Goal: Task Accomplishment & Management: Use online tool/utility

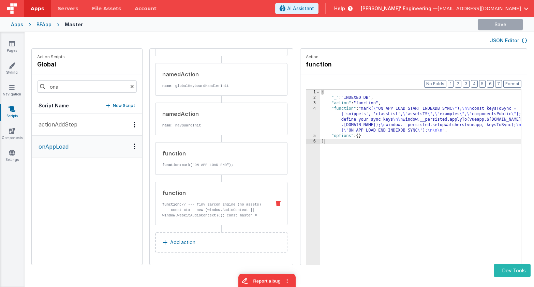
click at [208, 204] on p "function: // --- Tiny Earcon Engine (no assets) --- const ctx = new (window.Aud…" at bounding box center [213, 215] width 103 height 27
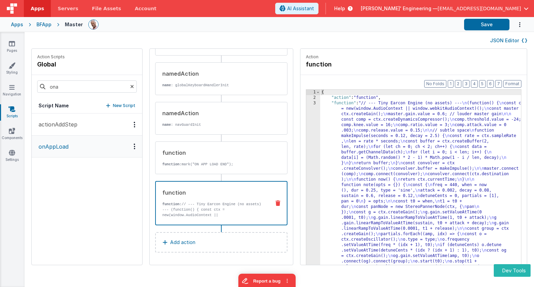
scroll to position [354, 0]
drag, startPoint x: 220, startPoint y: 217, endPoint x: 235, endPoint y: 211, distance: 16.5
click at [220, 217] on p "function: // --- Tiny Earcon Engine (no assets) --- (function() { const ctx = n…" at bounding box center [213, 218] width 103 height 33
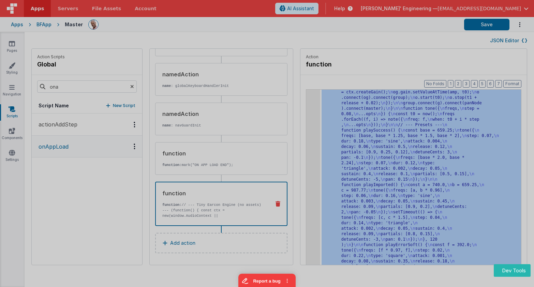
scroll to position [164, 0]
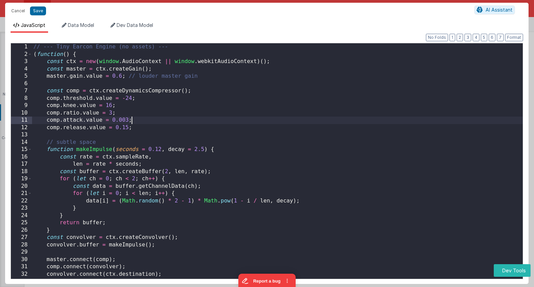
click at [292, 119] on div "// --- Tiny Earcon Engine (no assets) --- ( function ( ) { const ctx = new ( wi…" at bounding box center [277, 170] width 491 height 255
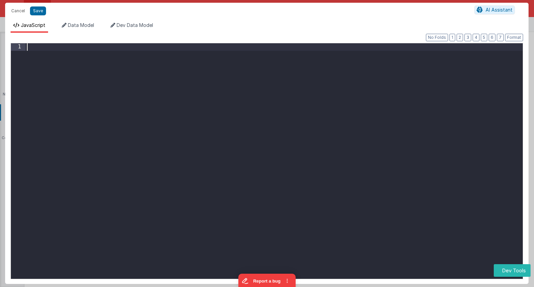
paste textarea
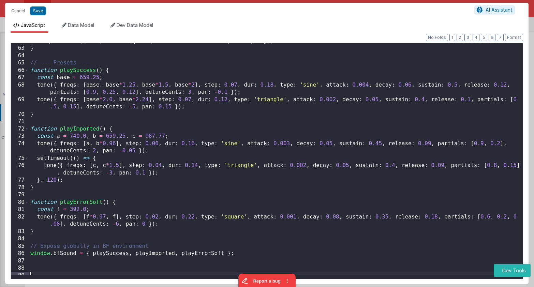
scroll to position [450, 0]
click at [42, 14] on button "Save" at bounding box center [38, 10] width 16 height 9
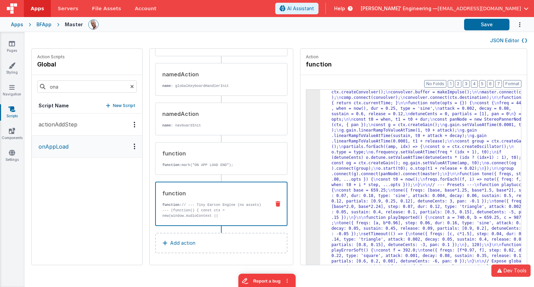
scroll to position [66, 0]
click at [478, 24] on button "Save" at bounding box center [486, 25] width 45 height 12
click at [306, 114] on div "3" at bounding box center [313, 155] width 14 height 240
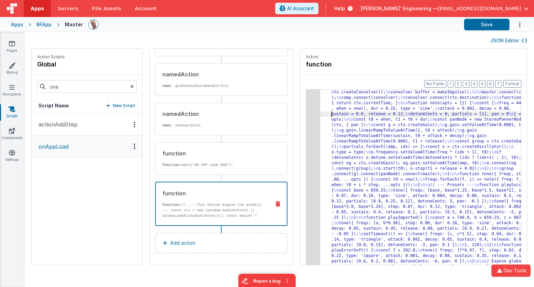
click at [320, 115] on div ""function" : "// --- Tiny Earcon Engine (no assets) --- \n const ctx = new (win…" at bounding box center [430, 256] width 221 height 442
click at [306, 112] on div "3" at bounding box center [313, 155] width 14 height 240
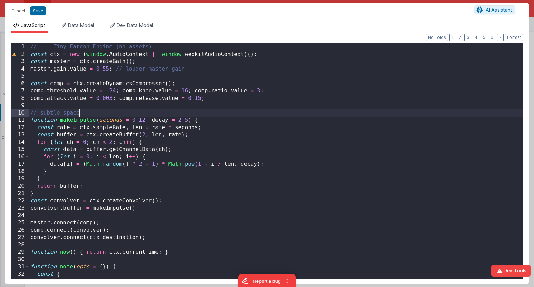
scroll to position [0, 0]
click at [295, 112] on div "// --- Tiny Earcon Engine (no assets) --- const ctx = new ( window . AudioConte…" at bounding box center [276, 168] width 494 height 250
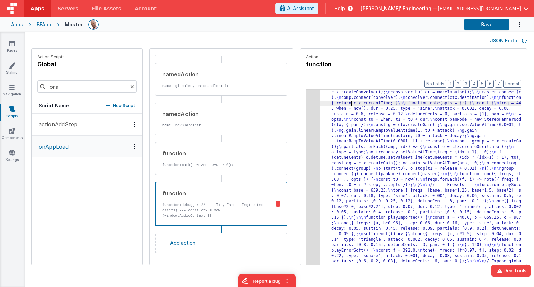
click at [331, 106] on div ""function" : "debugger \n // --- Tiny Earcon Engine (no assets) --- \n const ct…" at bounding box center [430, 256] width 221 height 442
click at [306, 109] on div "3" at bounding box center [313, 155] width 14 height 240
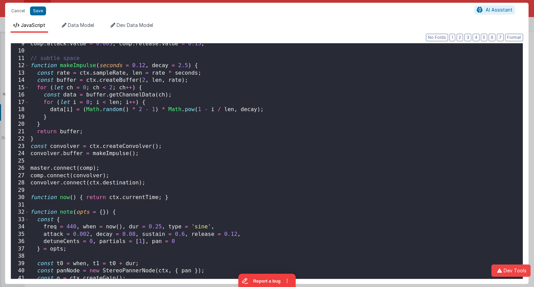
scroll to position [73, 0]
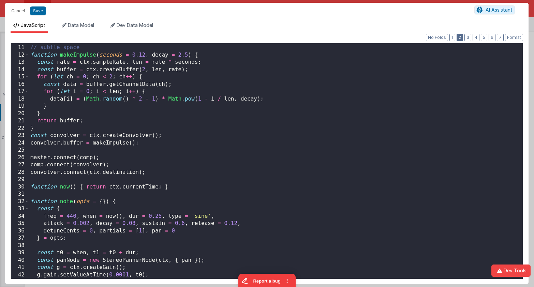
click at [461, 38] on button "2" at bounding box center [460, 38] width 6 height 8
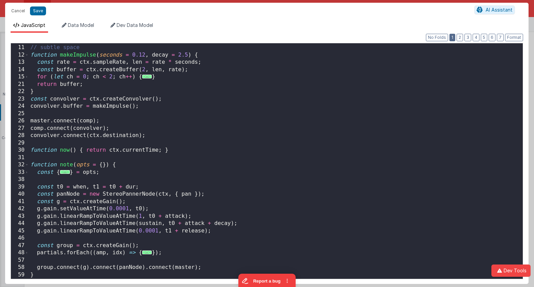
click at [455, 38] on button "1" at bounding box center [453, 38] width 6 height 8
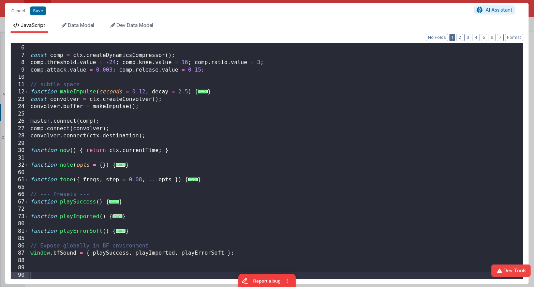
scroll to position [35, 0]
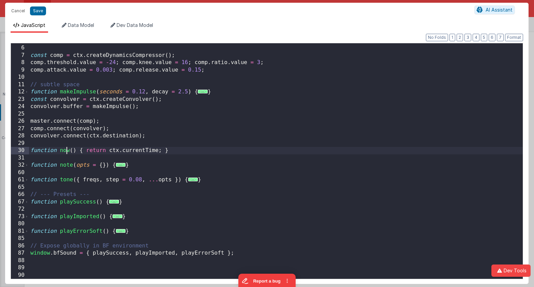
click at [65, 152] on div "master . gain . value = 0.55 ; // louder master gain const comp = ctx . createD…" at bounding box center [276, 162] width 494 height 250
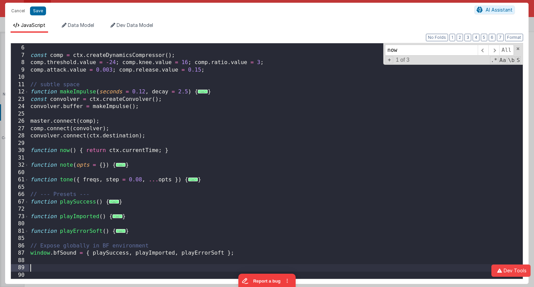
click at [71, 268] on div "master . gain . value = 0.55 ; // louder master gain const comp = ctx . createD…" at bounding box center [276, 162] width 494 height 250
click at [71, 265] on div "master . gain . value = 0.55 ; // louder master gain const comp = ctx . createD…" at bounding box center [276, 162] width 494 height 250
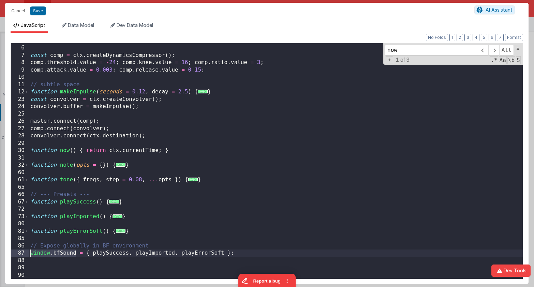
drag, startPoint x: 78, startPoint y: 256, endPoint x: 27, endPoint y: 255, distance: 51.2
click at [27, 255] on div "5 6 7 8 9 10 11 12 23 24 25 26 27 28 29 30 31 32 60 61 65 66 67 72 73 80 81 85 …" at bounding box center [267, 161] width 513 height 236
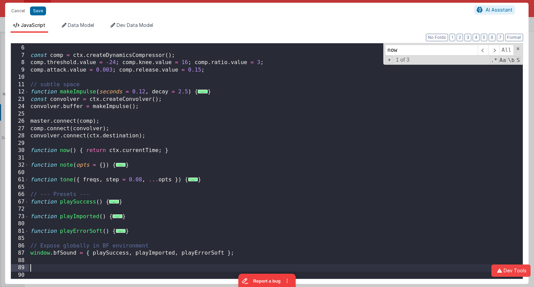
click at [50, 269] on div "master . gain . value = 0.55 ; // louder master gain const comp = ctx . createD…" at bounding box center [276, 162] width 494 height 250
paste textarea
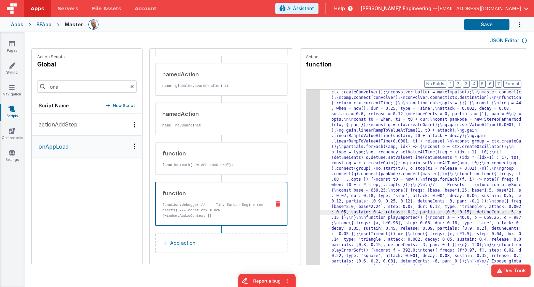
click at [324, 214] on div ""function" : "debugger \n // --- Tiny Earcon Engine (no assets) --- \n const ct…" at bounding box center [430, 256] width 221 height 442
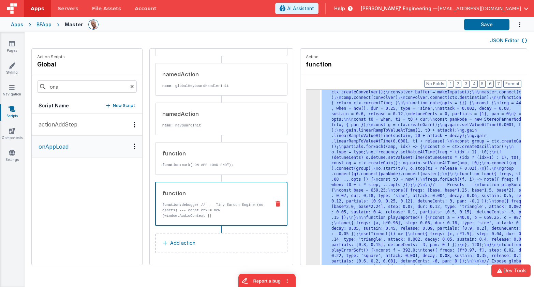
click at [306, 206] on div "3" at bounding box center [313, 155] width 14 height 240
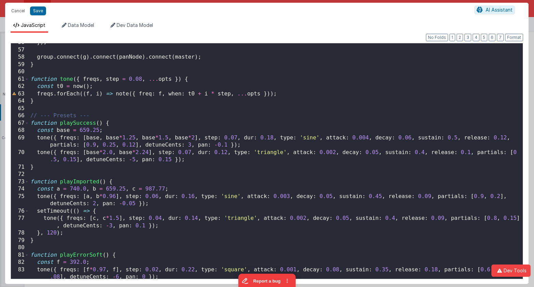
scroll to position [461, 0]
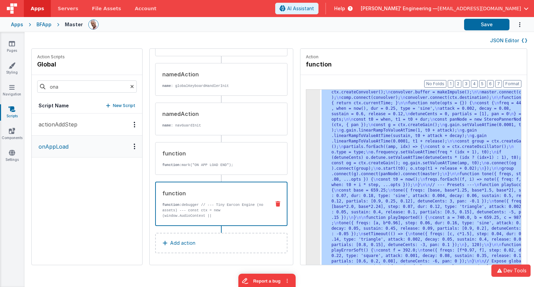
click at [344, 198] on div ""function" : "debugger \n // --- Tiny Earcon Engine (no assets) --- \n const ct…" at bounding box center [430, 256] width 221 height 442
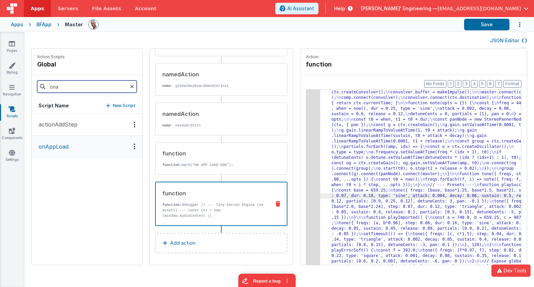
click at [81, 90] on input "ona" at bounding box center [87, 87] width 100 height 12
type input "onf"
click at [80, 164] on button "onFigmaRecieved" at bounding box center [87, 169] width 111 height 22
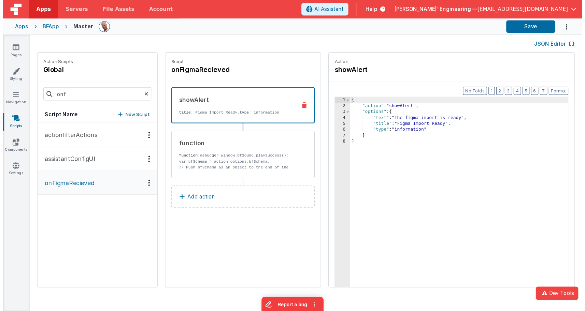
scroll to position [0, 0]
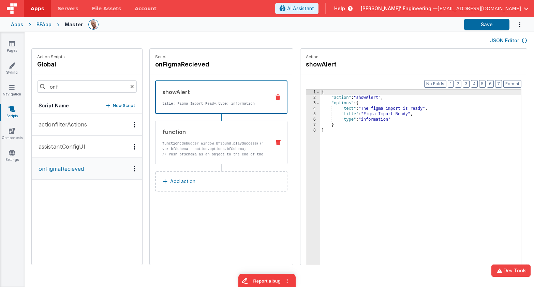
click at [239, 142] on p "function: debugger window.bfSound.playSuccess();" at bounding box center [213, 143] width 103 height 5
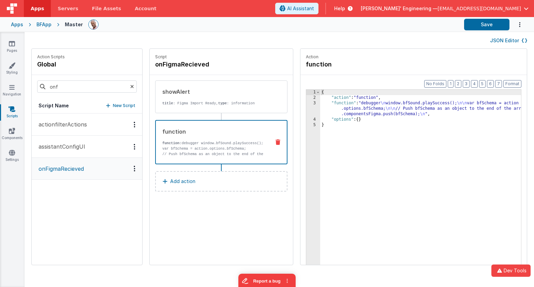
click at [389, 113] on div "{ "action" : "function" , "function" : "debugger \n window.bfSound.playSuccess(…" at bounding box center [430, 193] width 221 height 207
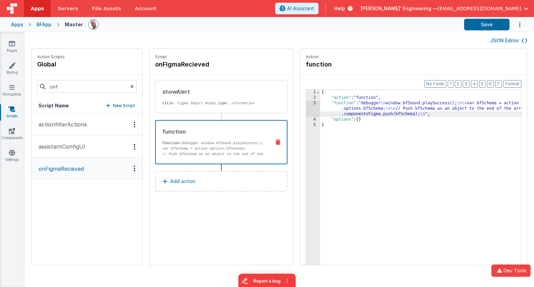
click at [306, 113] on div "3" at bounding box center [313, 109] width 14 height 16
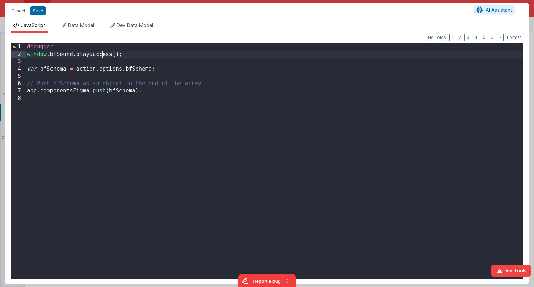
click at [103, 56] on div "debugger window . bfSound . playSuccess ( ) ; var bfSchema = action . options .…" at bounding box center [274, 168] width 497 height 250
drag, startPoint x: 171, startPoint y: 56, endPoint x: 11, endPoint y: 53, distance: 160.7
click at [11, 53] on div "1 2 3 4 5 6 7 8 debugger window . bfSound . bfSound . playImported ( ) ( ) ; va…" at bounding box center [267, 161] width 513 height 236
click at [121, 53] on div "debugger bfSound . playImported ( ) var bfSchema = action . options . bfSchema …" at bounding box center [274, 168] width 497 height 250
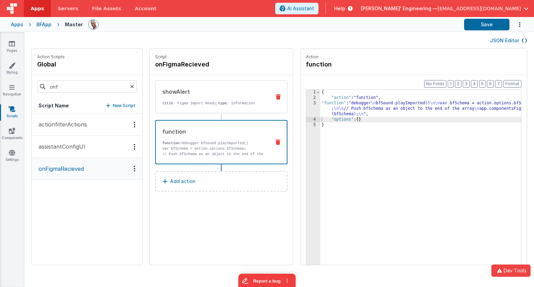
click at [199, 100] on div "showAlert title : Figma Import Ready, type : information" at bounding box center [211, 97] width 110 height 18
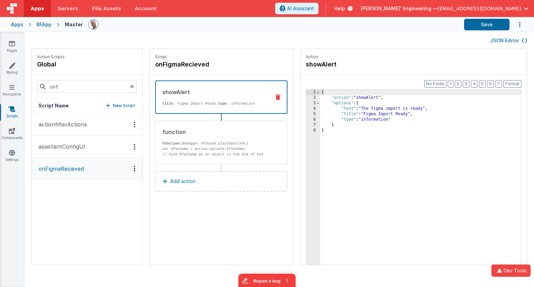
click at [276, 97] on icon at bounding box center [278, 97] width 5 height 5
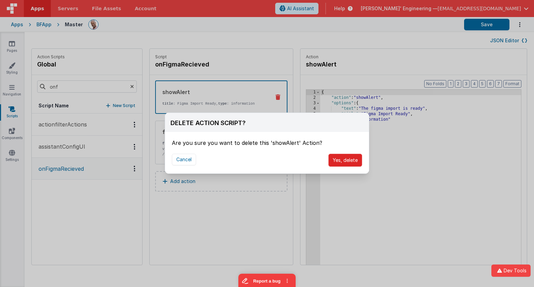
click at [348, 162] on button "Yes, delete" at bounding box center [346, 160] width 34 height 13
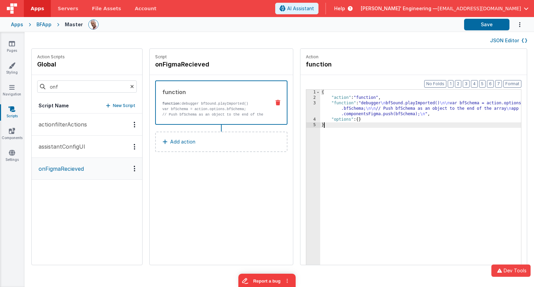
click at [348, 162] on div "{ "action" : "function" , "function" : "debugger \n bfSound.playImported() \n\n…" at bounding box center [430, 193] width 221 height 207
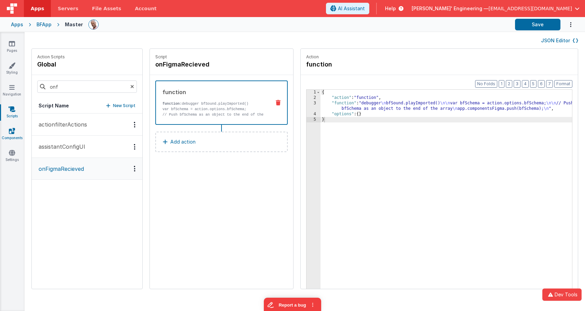
click at [10, 131] on icon at bounding box center [12, 131] width 6 height 7
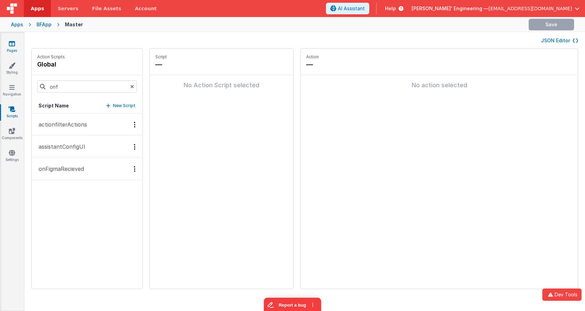
click at [17, 45] on link "Pages" at bounding box center [12, 47] width 25 height 14
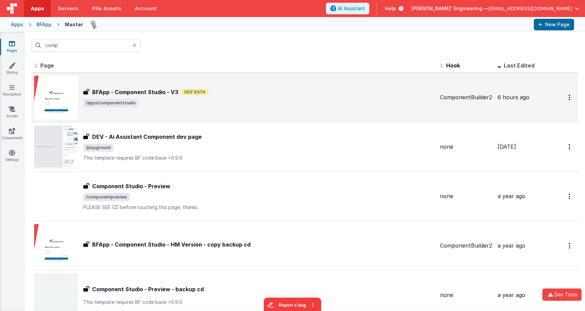
click at [130, 77] on div "BFApp - Component Studio - V3 BFApp - Component Studio - V3 Dev Data /apps/comp…" at bounding box center [234, 98] width 400 height 44
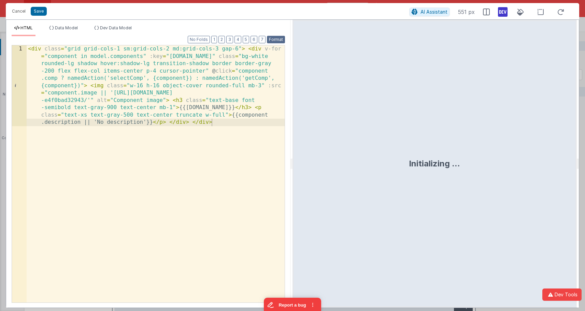
click at [275, 39] on button "Format" at bounding box center [276, 40] width 18 height 8
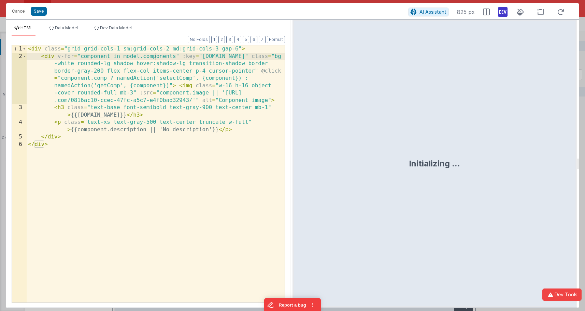
click at [156, 55] on div "< div class = "grid grid-cols-1 sm:grid-cols-2 md:grid-cols-3 gap-6" > < div v-…" at bounding box center [156, 181] width 258 height 272
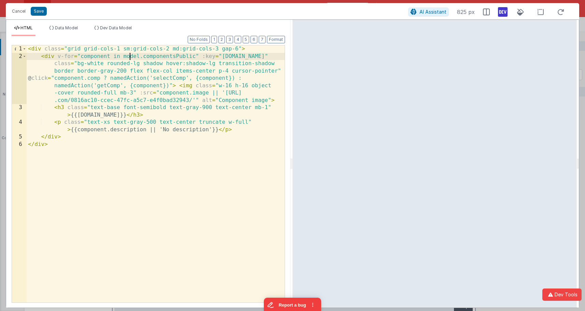
click at [129, 57] on div "< div class = "grid grid-cols-1 sm:grid-cols-2 md:grid-cols-3 gap-6" > < div v-…" at bounding box center [156, 181] width 258 height 272
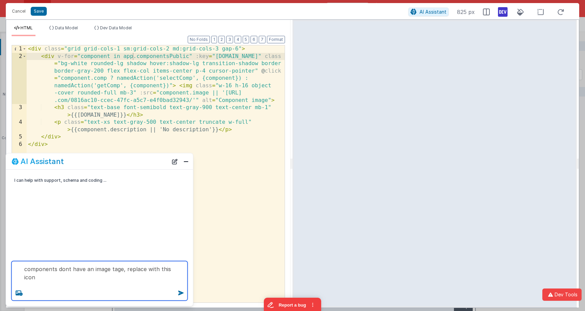
paste textarea "ml-auto mr-auto text-lg fa-regular fa-puzzle leading-5"
type textarea "components dont have an image tage, replace with this icon text-lg fa-regular f…"
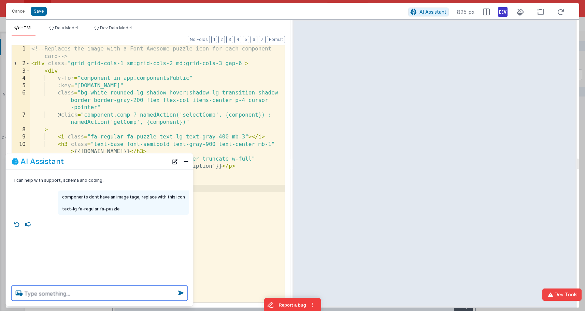
click at [134, 287] on textarea at bounding box center [100, 293] width 176 height 15
type textarea "make it bigger and sky-600"
type textarea "put icon on left with header and descript on right"
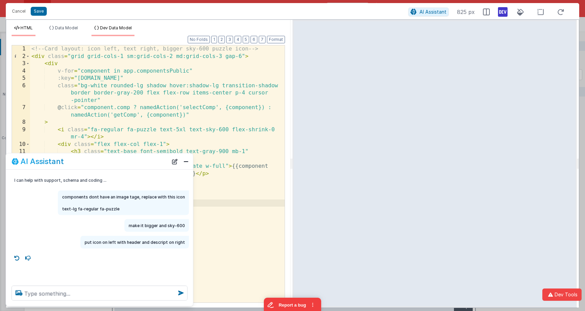
click at [117, 28] on span "Dev Data Model" at bounding box center [116, 27] width 32 height 5
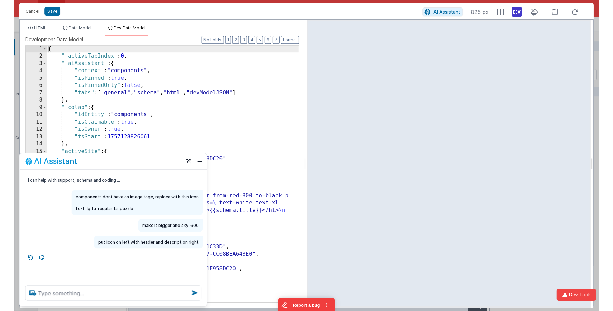
scroll to position [0, 0]
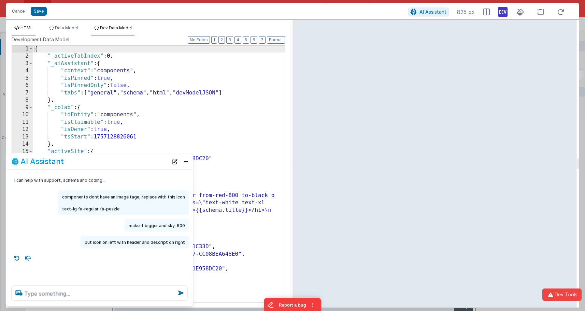
click at [26, 31] on li "HTML" at bounding box center [24, 30] width 24 height 11
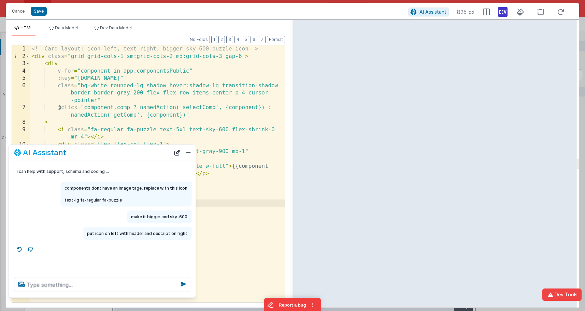
drag, startPoint x: 134, startPoint y: 159, endPoint x: 138, endPoint y: 146, distance: 13.7
click at [137, 151] on div "AI Assistant" at bounding box center [92, 153] width 156 height 8
click at [534, 11] on icon at bounding box center [540, 12] width 14 height 9
click at [33, 10] on button "Save" at bounding box center [39, 11] width 16 height 9
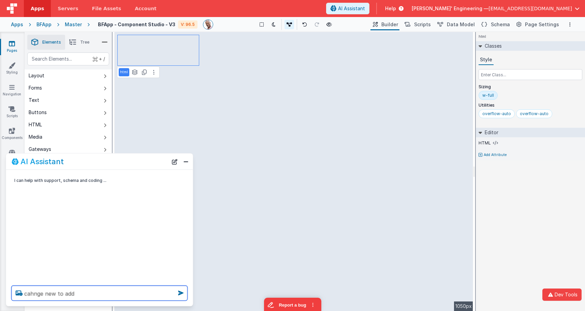
type textarea "cahnge new to add"
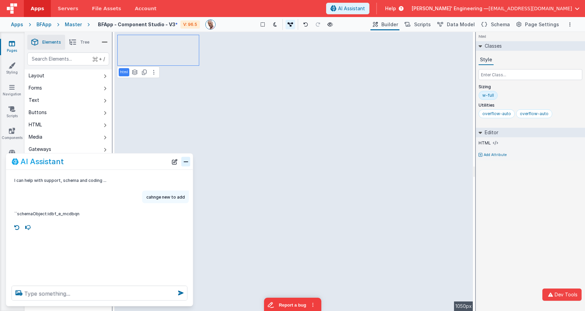
click at [187, 161] on button "Close" at bounding box center [185, 162] width 9 height 10
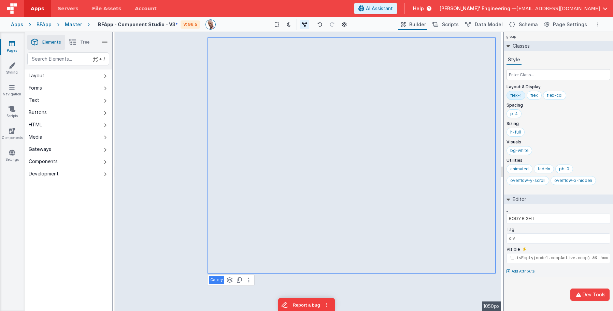
drag, startPoint x: 74, startPoint y: 45, endPoint x: 73, endPoint y: 59, distance: 14.4
click at [74, 45] on icon at bounding box center [72, 43] width 7 height 10
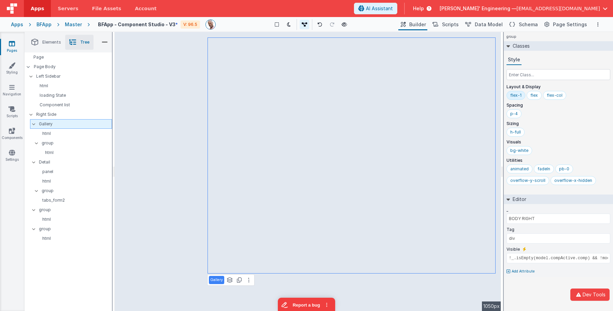
click at [35, 125] on icon at bounding box center [33, 124] width 5 height 2
click at [35, 132] on div at bounding box center [36, 133] width 6 height 5
click at [33, 141] on div at bounding box center [36, 143] width 6 height 5
click at [34, 154] on icon at bounding box center [33, 153] width 5 height 2
click at [48, 127] on p "Gallery" at bounding box center [75, 124] width 73 height 8
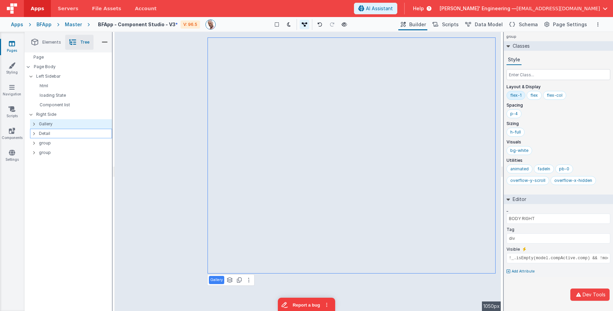
click at [49, 133] on p "Detail" at bounding box center [75, 134] width 73 height 8
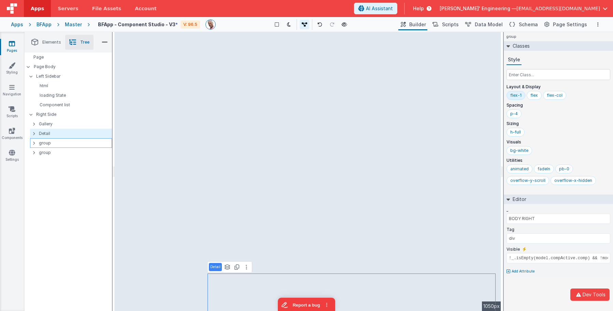
click at [48, 144] on p "group" at bounding box center [75, 144] width 73 height 8
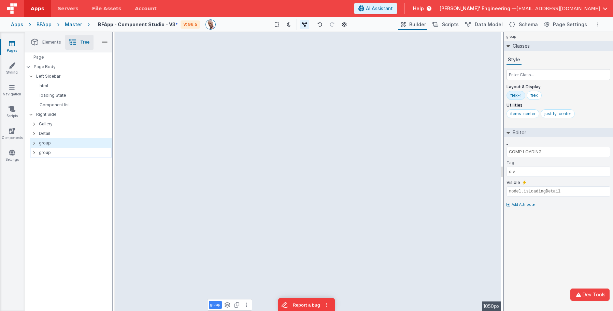
click at [46, 154] on p "group" at bounding box center [75, 153] width 73 height 8
type input "EMPTY STATE"
type input "_.isEmpty([DOMAIN_NAME]) && ![DOMAIN_NAME] && !model.isLoadingDetail"
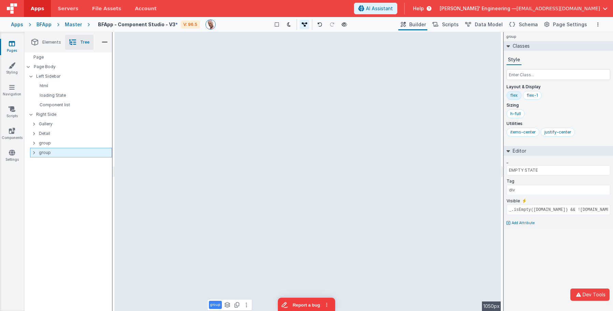
click at [46, 154] on p "group" at bounding box center [75, 153] width 73 height 8
click at [46, 154] on input "group" at bounding box center [72, 152] width 69 height 7
type input "Empty State"
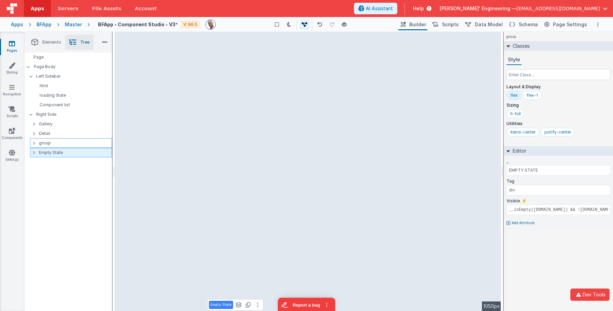
click at [56, 143] on p "group" at bounding box center [75, 144] width 73 height 8
type input "COMP LOADING"
type input "model.isLoadingDetail"
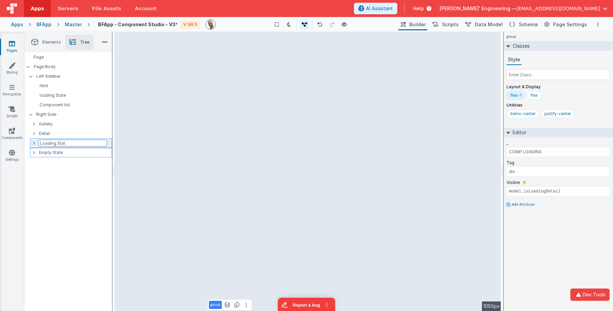
type input "Loading State"
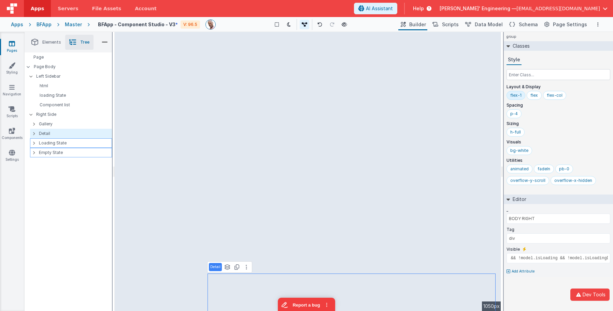
scroll to position [0, 96]
click at [449, 24] on span "Scripts" at bounding box center [450, 24] width 17 height 7
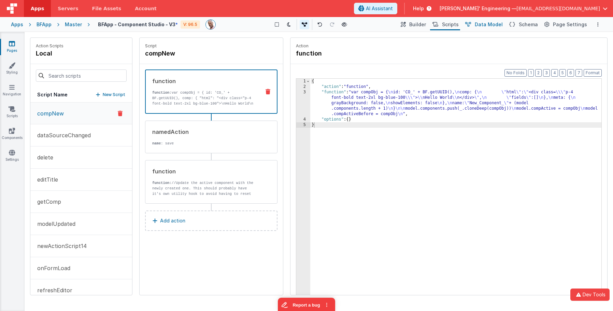
click at [485, 24] on span "Data Model" at bounding box center [489, 24] width 28 height 7
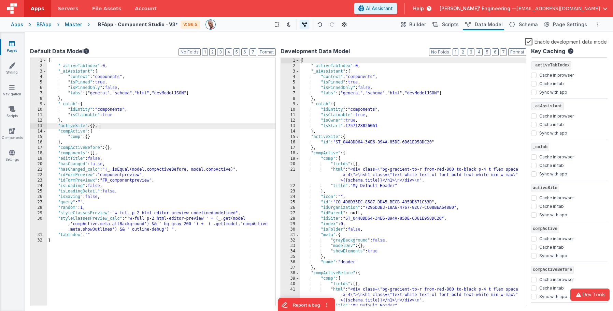
click at [106, 127] on div "{ "_activeTabIndex" : 0 , "_aiAssistant" : { "context" : "components" , "isPinn…" at bounding box center [161, 187] width 229 height 259
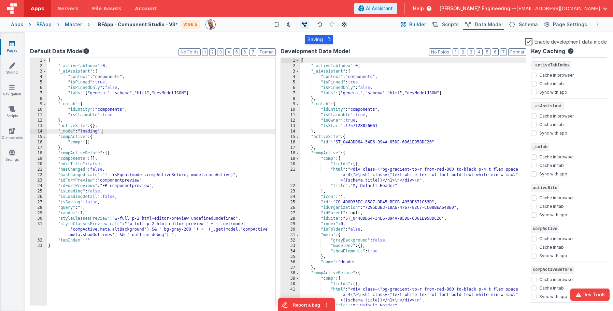
click at [423, 24] on span "Builder" at bounding box center [417, 24] width 17 height 7
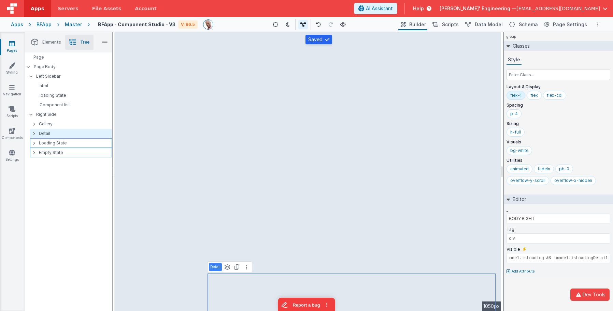
click at [55, 144] on p "Loading State" at bounding box center [75, 144] width 73 height 8
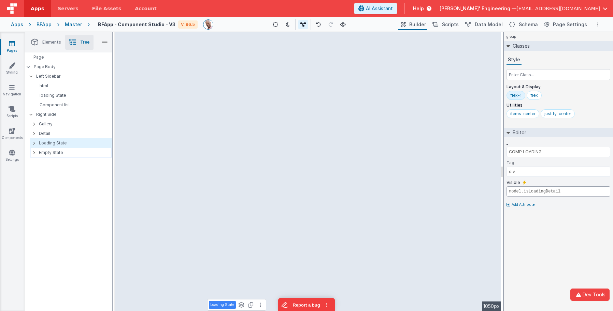
drag, startPoint x: 571, startPoint y: 191, endPoint x: 523, endPoint y: 192, distance: 48.8
click at [523, 192] on input "model.isLoadingDetail" at bounding box center [558, 192] width 104 height 10
type input "model.model=='loading'"
click at [67, 142] on p "Loading State" at bounding box center [75, 144] width 73 height 8
click at [58, 154] on p "Empty State" at bounding box center [75, 153] width 73 height 8
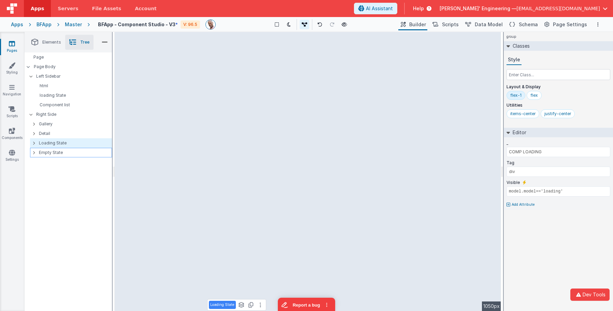
type input "EMPTY STATE"
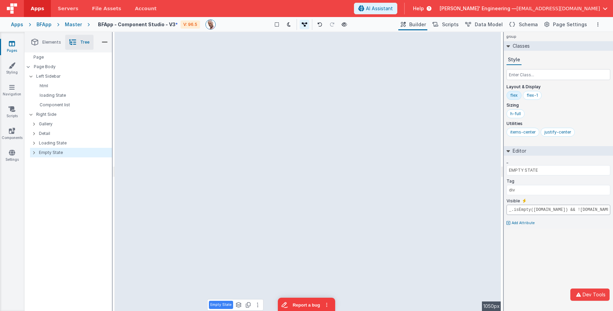
click at [534, 211] on input "_.isEmpty([DOMAIN_NAME]) && ![DOMAIN_NAME] && !model.isLoadingDetail" at bounding box center [558, 210] width 104 height 10
type input "model._mode"
click at [52, 141] on p "Loading State" at bounding box center [75, 144] width 73 height 8
type input "COMP LOADING"
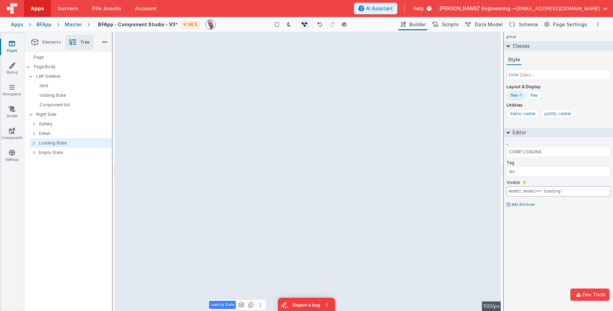
click at [530, 194] on input "model.model=='loading'" at bounding box center [558, 192] width 104 height 10
type input "model._model=='loading'"
click at [485, 24] on span "Data Model" at bounding box center [489, 24] width 28 height 7
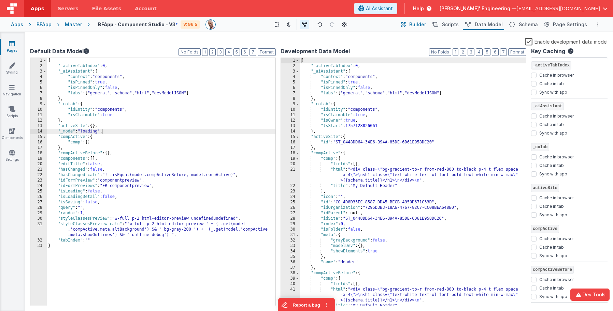
click at [423, 24] on span "Builder" at bounding box center [417, 24] width 17 height 7
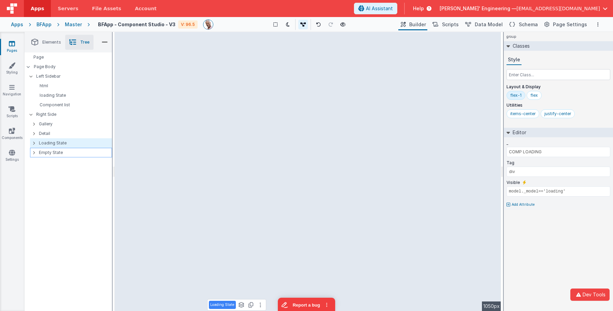
click at [53, 154] on p "Empty State" at bounding box center [75, 153] width 73 height 8
type input "EMPTY STATE"
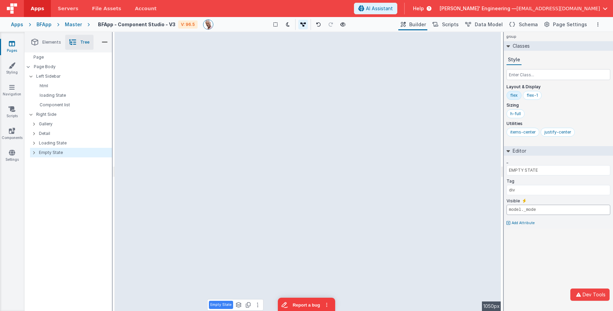
click at [534, 212] on input "model._mode" at bounding box center [558, 210] width 104 height 10
type input "model._mode=='empty'"
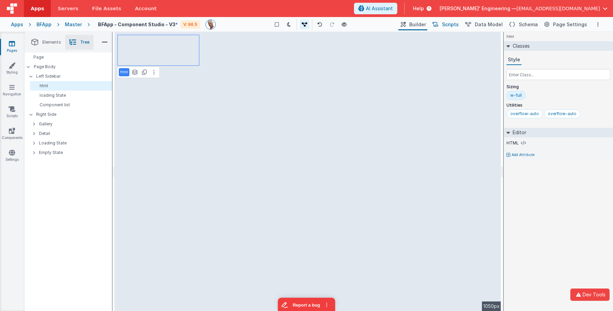
click at [457, 27] on span "Scripts" at bounding box center [450, 24] width 17 height 7
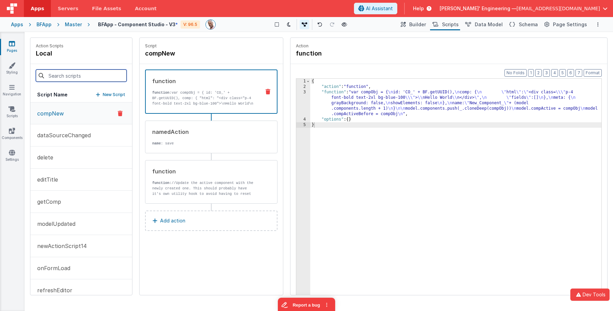
click at [84, 73] on input at bounding box center [81, 76] width 91 height 12
drag, startPoint x: 79, startPoint y: 78, endPoint x: 37, endPoint y: 77, distance: 42.3
click at [37, 77] on input "new" at bounding box center [81, 76] width 91 height 12
type input "new"
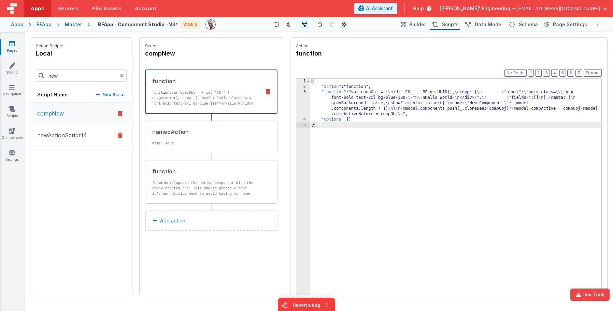
click at [64, 137] on p "newActionScript14" at bounding box center [60, 135] width 54 height 8
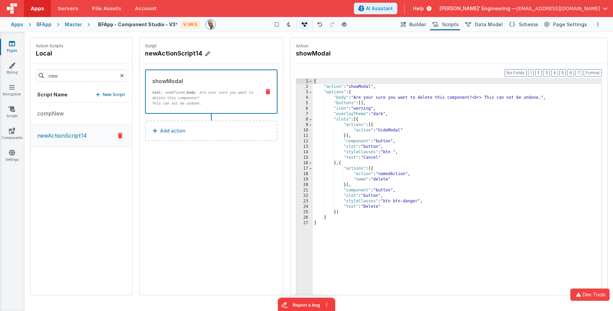
drag, startPoint x: 201, startPoint y: 54, endPoint x: 177, endPoint y: 52, distance: 24.3
click at [177, 52] on h4 "newActionScript14" at bounding box center [196, 54] width 102 height 10
click at [85, 72] on input "new" at bounding box center [81, 76] width 91 height 12
drag, startPoint x: 27, startPoint y: 75, endPoint x: 20, endPoint y: 74, distance: 7.5
click at [20, 74] on section "Pages Styling Navigation Scripts Components Settings Saved Duplicating Page Bui…" at bounding box center [306, 171] width 613 height 279
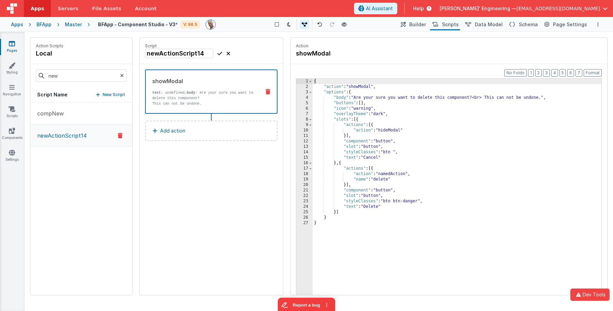
click at [107, 98] on p "New Script" at bounding box center [114, 94] width 23 height 7
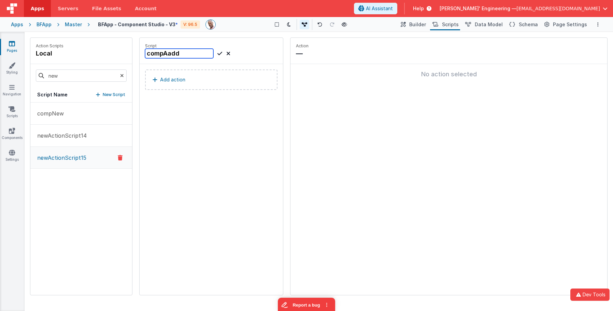
type input "compAdd"
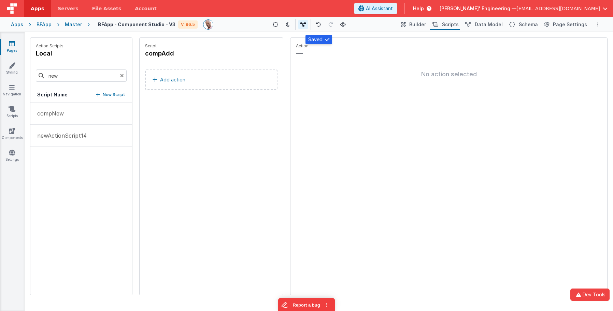
click at [201, 81] on button "Add action" at bounding box center [211, 80] width 132 height 20
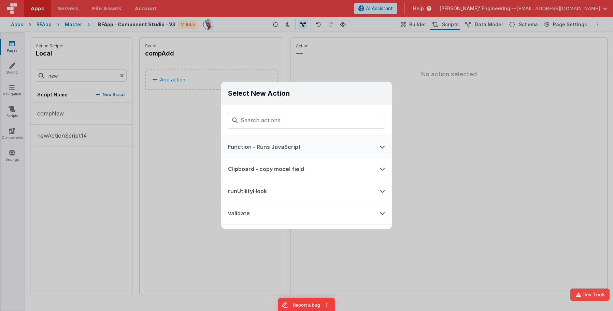
click at [301, 152] on button "Function - Runs JavaScript" at bounding box center [296, 147] width 151 height 22
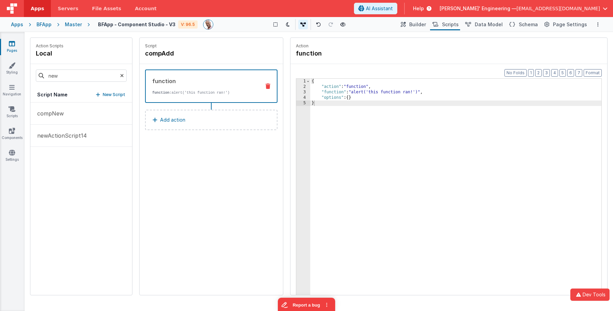
click at [355, 106] on div "{ "action" : "function" , "function" : "alert('this function ran!')" , "options…" at bounding box center [455, 203] width 291 height 249
click at [340, 92] on div "{ "action" : "function" , "function" : "alert('this function ran!')" , "options…" at bounding box center [455, 203] width 291 height 249
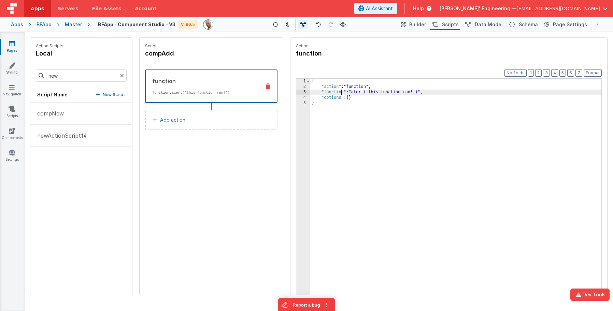
click at [303, 92] on div "3" at bounding box center [303, 92] width 14 height 5
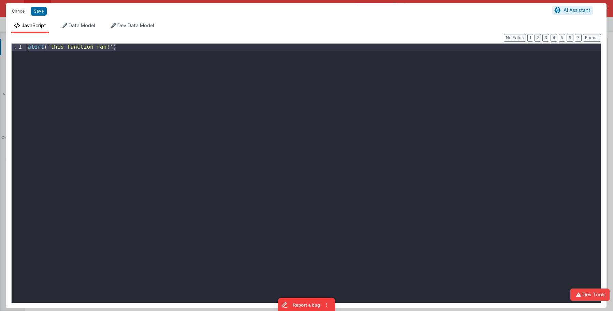
drag, startPoint x: 195, startPoint y: 67, endPoint x: 174, endPoint y: 31, distance: 40.7
click at [174, 31] on div "JavaScript Data Model Dev Data Model Format 7 6 5 4 3 2 1 No Folds 1 alert ( 't…" at bounding box center [306, 165] width 600 height 286
click at [37, 12] on button "Save" at bounding box center [39, 11] width 16 height 9
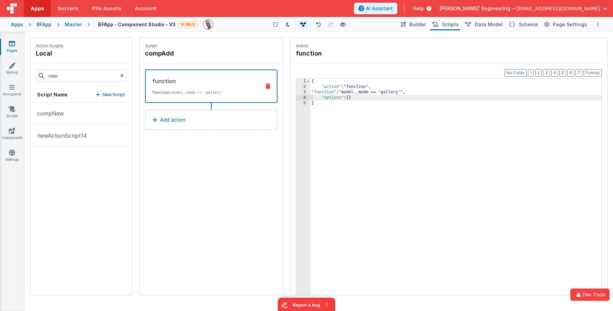
click at [378, 91] on div "{ "action" : "function" , "function" : "model._mode == 'gallery'" , "options" :…" at bounding box center [455, 203] width 291 height 249
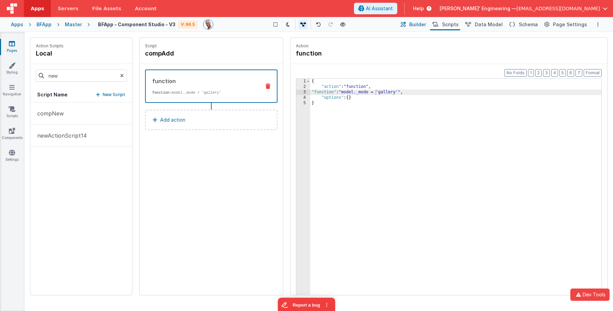
click at [420, 26] on span "Builder" at bounding box center [417, 24] width 17 height 7
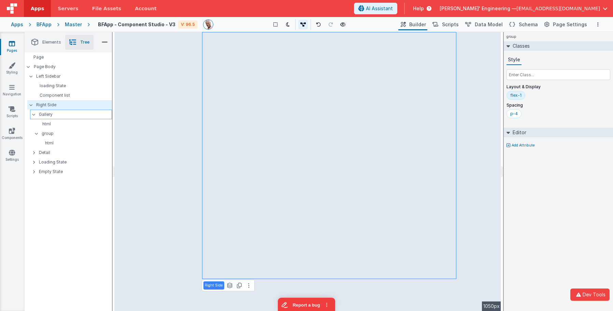
click at [33, 114] on icon at bounding box center [33, 115] width 5 height 2
click at [49, 105] on p "Right Side" at bounding box center [73, 105] width 75 height 8
click at [50, 77] on p "Left Sidebar" at bounding box center [73, 77] width 75 height 8
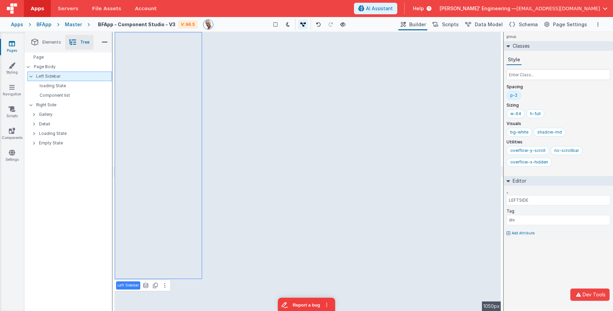
click at [32, 77] on icon at bounding box center [30, 76] width 5 height 2
click at [47, 68] on p "Page Body" at bounding box center [73, 66] width 78 height 5
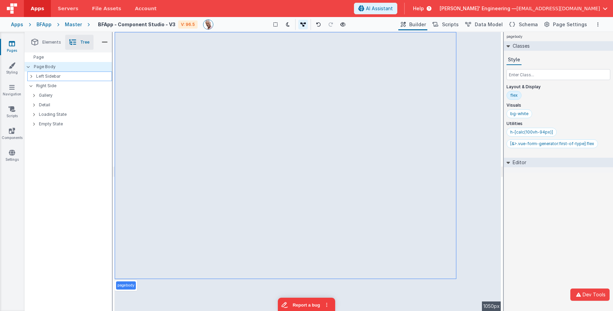
click at [46, 77] on p "Left Sidebar" at bounding box center [73, 77] width 75 height 8
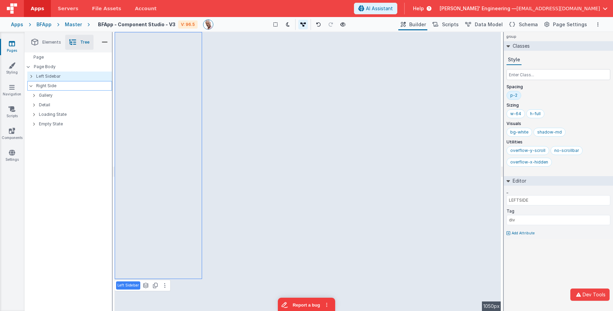
click at [46, 85] on p "Right Side" at bounding box center [73, 86] width 75 height 8
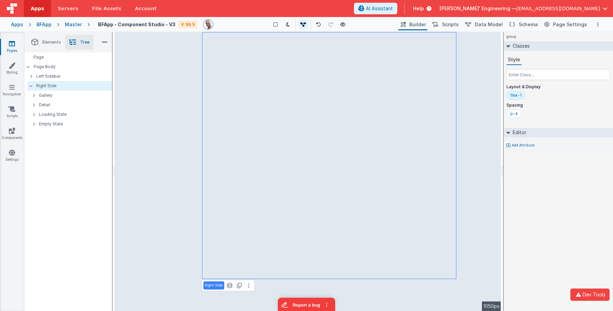
click at [514, 95] on div "flex-1" at bounding box center [515, 95] width 11 height 5
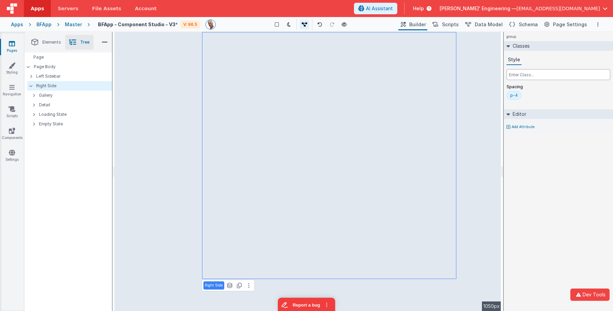
click at [515, 74] on input "text" at bounding box center [558, 74] width 104 height 11
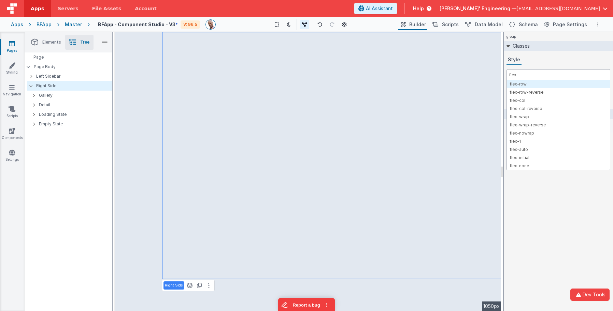
type input "flex-1"
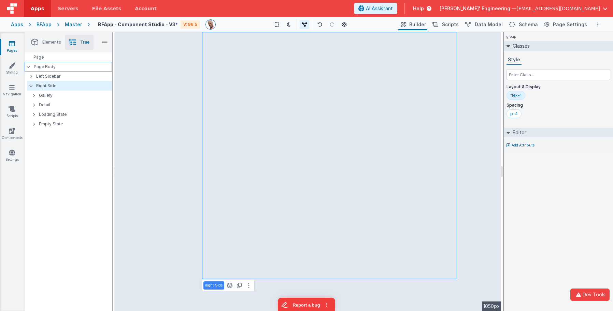
click at [49, 68] on p "Page Body" at bounding box center [73, 66] width 78 height 5
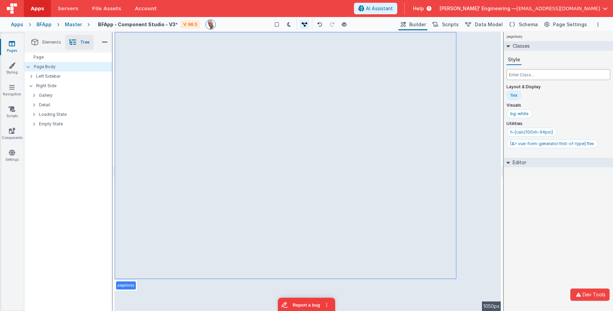
click at [514, 76] on input "text" at bounding box center [558, 74] width 104 height 11
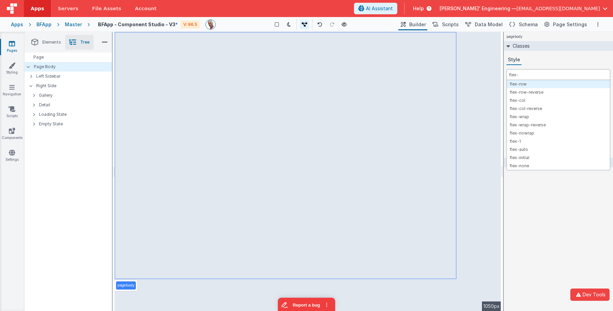
type input "flex-1"
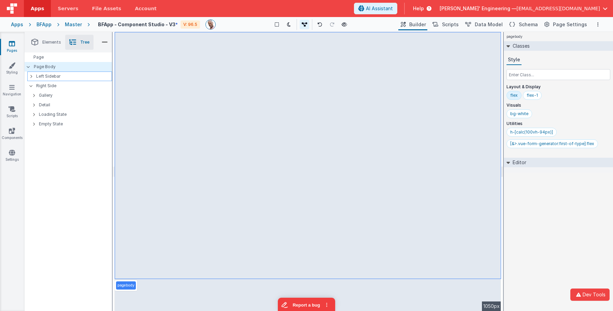
click at [57, 77] on p "Left Sidebar" at bounding box center [73, 77] width 75 height 8
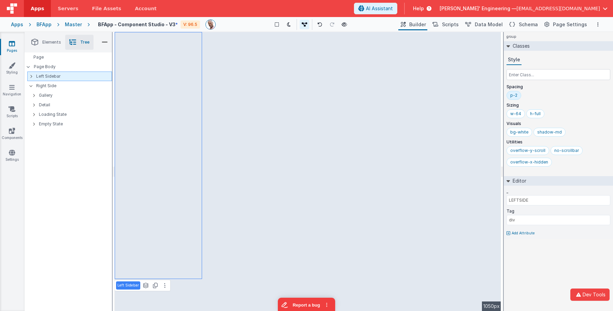
click at [32, 77] on div at bounding box center [33, 76] width 6 height 5
click at [48, 83] on p "loading State" at bounding box center [72, 85] width 79 height 5
type input "model.isLoading"
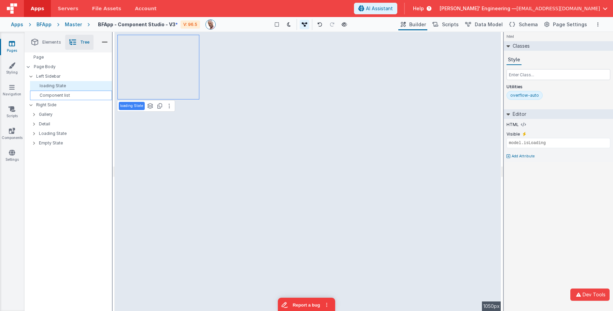
click at [48, 97] on p "Component list" at bounding box center [72, 95] width 79 height 5
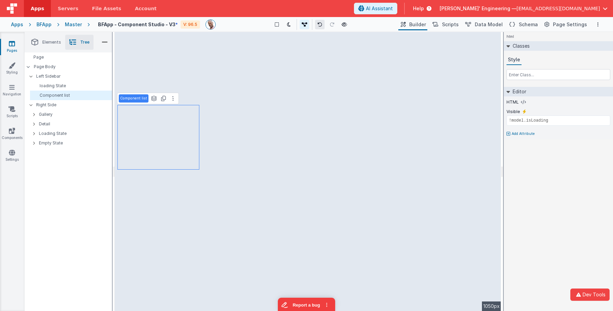
click at [317, 26] on button at bounding box center [320, 25] width 10 height 10
click at [320, 27] on button at bounding box center [320, 25] width 10 height 10
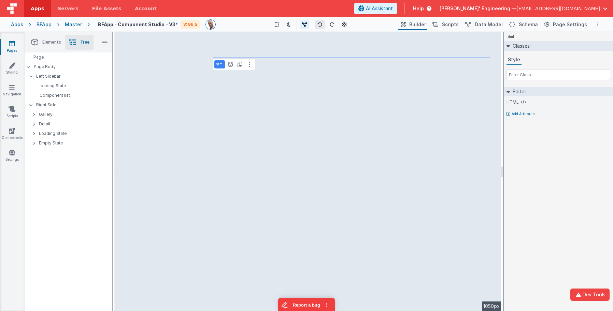
click at [320, 27] on icon at bounding box center [319, 24] width 5 height 5
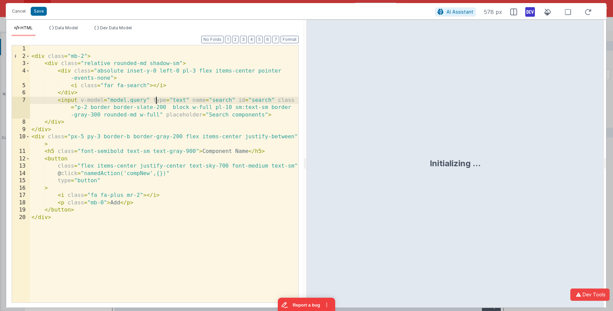
click at [157, 103] on div "< div class = "mb-2" > < div class = "relative rounded-md shadow-sm" > < div cl…" at bounding box center [164, 181] width 268 height 272
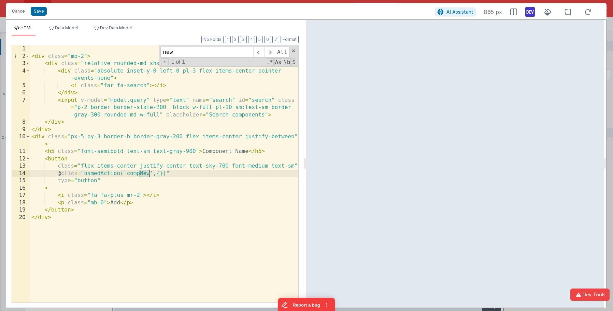
type input "new"
click at [142, 175] on div "< div class = "mb-2" > < div class = "relative rounded-md shadow-sm" > < div cl…" at bounding box center [164, 181] width 268 height 272
click at [141, 175] on div "< div class = "mb-2" > < div class = "relative rounded-md shadow-sm" > < div cl…" at bounding box center [164, 181] width 268 height 272
click at [69, 28] on span "Data Model" at bounding box center [66, 27] width 23 height 5
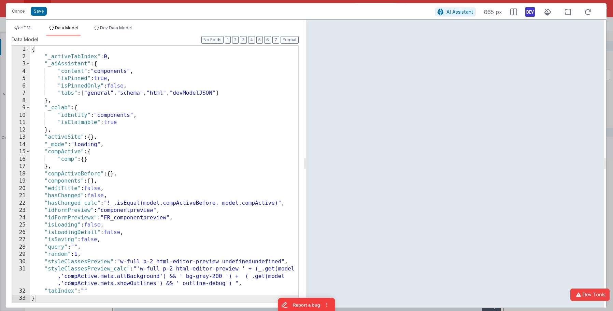
click at [91, 144] on div "{ "_activeTabIndex" : 0 , "_aiAssistant" : { "context" : "components" , "isPinn…" at bounding box center [164, 182] width 268 height 272
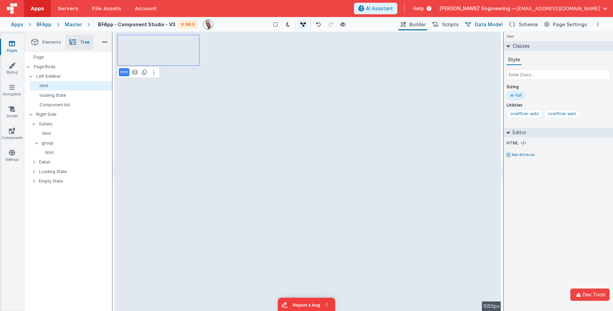
click at [485, 24] on span "Data Model" at bounding box center [489, 24] width 28 height 7
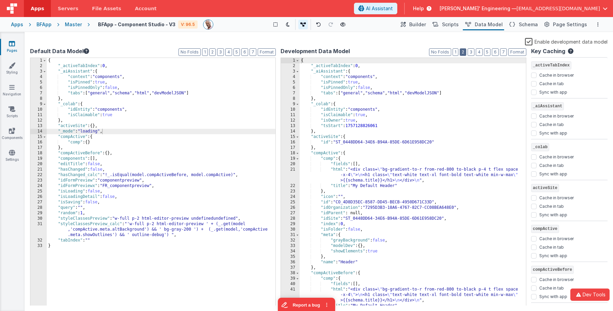
click at [464, 52] on button "2" at bounding box center [463, 52] width 6 height 8
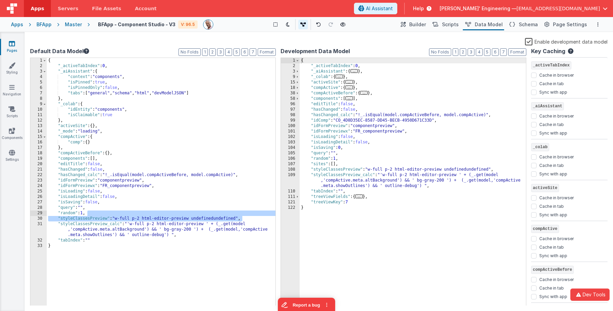
click at [244, 216] on div "{ "_activeTabIndex" : 0 , "_aiAssistant" : { "context" : "components" , "isPinn…" at bounding box center [161, 187] width 229 height 259
drag, startPoint x: 434, startPoint y: 25, endPoint x: 458, endPoint y: 29, distance: 24.2
click at [436, 26] on div "Builder Page Builder Scripts Named Actions Data Model Data Model Schema Page Sc…" at bounding box center [493, 25] width 193 height 12
click at [460, 29] on button "Scripts" at bounding box center [445, 25] width 30 height 12
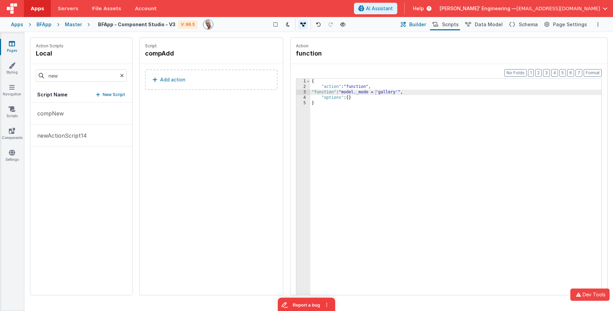
click at [426, 26] on span "Builder" at bounding box center [417, 24] width 17 height 7
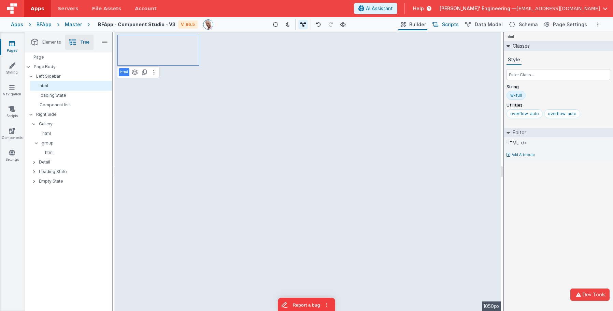
click at [449, 26] on span "Scripts" at bounding box center [450, 24] width 17 height 7
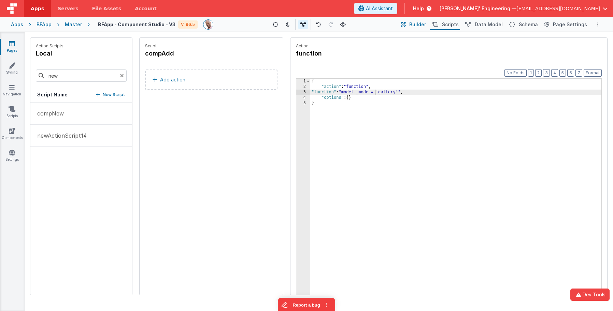
click at [423, 25] on span "Builder" at bounding box center [417, 24] width 17 height 7
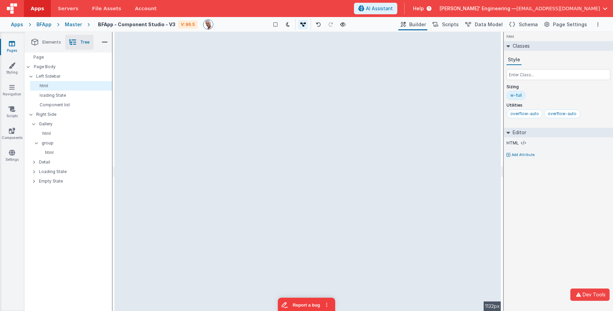
drag, startPoint x: 225, startPoint y: 102, endPoint x: 262, endPoint y: 71, distance: 48.1
click at [62, 86] on html "Dev Tools Apps Servers File Assets Account Some FUTURE Slot AI Assistant Help […" at bounding box center [306, 155] width 613 height 311
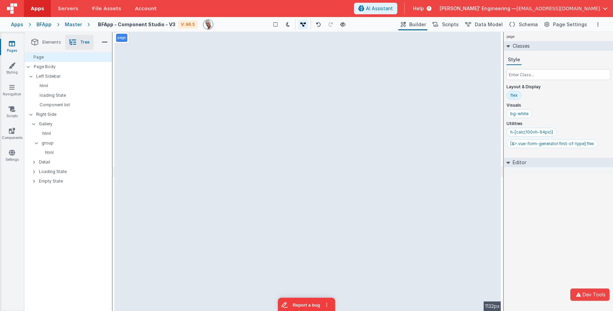
click at [306, 75] on div "page --> 1132px" at bounding box center [308, 171] width 386 height 279
click at [275, 23] on icon at bounding box center [275, 24] width 4 height 5
click at [34, 122] on div at bounding box center [36, 123] width 6 height 5
click at [49, 111] on p "Right Side" at bounding box center [73, 115] width 75 height 8
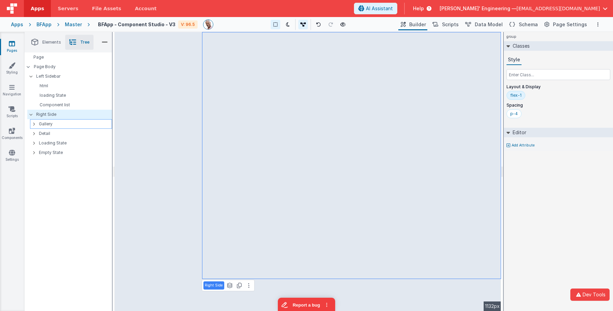
click at [46, 126] on p "Gallery" at bounding box center [75, 124] width 73 height 8
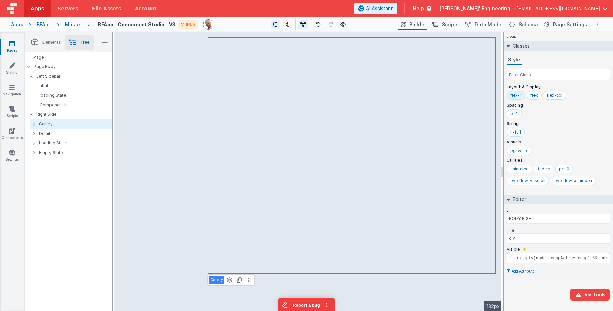
click at [534, 261] on input "!_.isEmpty(model.compActive.comp) && !model.isLoading && !model.isLoadingDetail" at bounding box center [558, 258] width 104 height 10
type input "model._mode == 'gallery'"
click at [453, 26] on span "Scripts" at bounding box center [450, 24] width 17 height 7
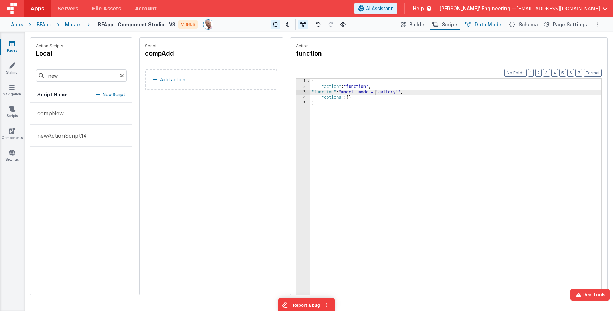
click at [493, 25] on span "Data Model" at bounding box center [489, 24] width 28 height 7
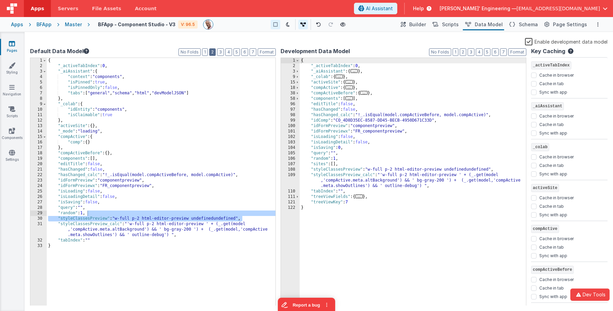
click at [215, 53] on button "2" at bounding box center [212, 52] width 6 height 8
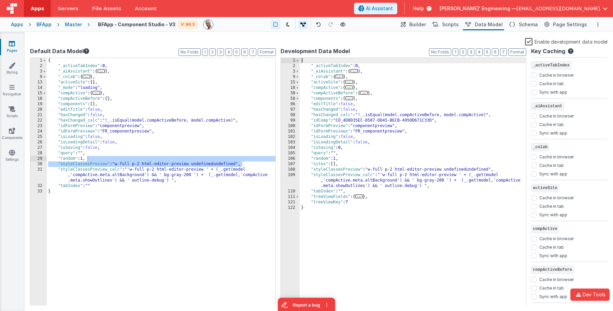
click at [69, 88] on div "{ "_activeTabIndex" : 0 , "_aiAssistant" : { ... } , "_colab" : { ... } , "acti…" at bounding box center [161, 187] width 229 height 259
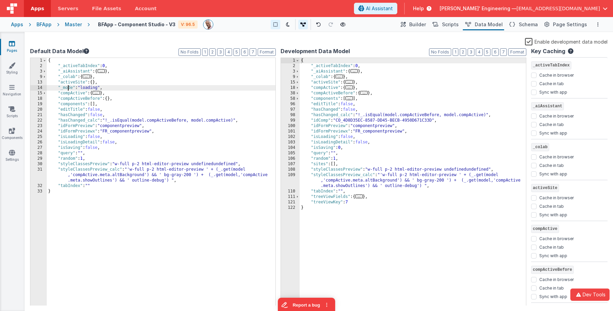
click at [69, 88] on div "{ "_activeTabIndex" : 0 , "_aiAssistant" : { ... } , "_colab" : { ... } , "acti…" at bounding box center [161, 187] width 229 height 259
click at [417, 27] on span "Builder" at bounding box center [417, 24] width 17 height 7
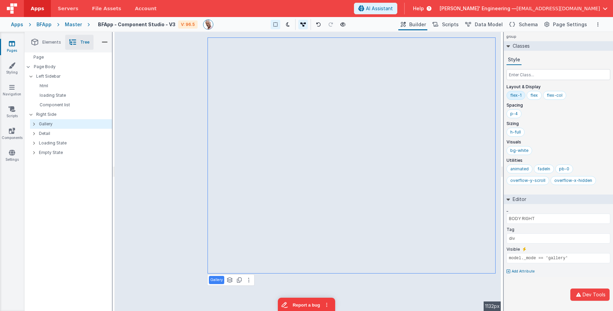
click at [225, 39] on div "Gallery See layers + L Duplicate + D --> 1132px" at bounding box center [308, 171] width 386 height 279
click at [223, 47] on div "Gallery See layers + L Duplicate + D --> 1132px" at bounding box center [308, 171] width 386 height 279
click at [64, 87] on p "html" at bounding box center [72, 85] width 79 height 5
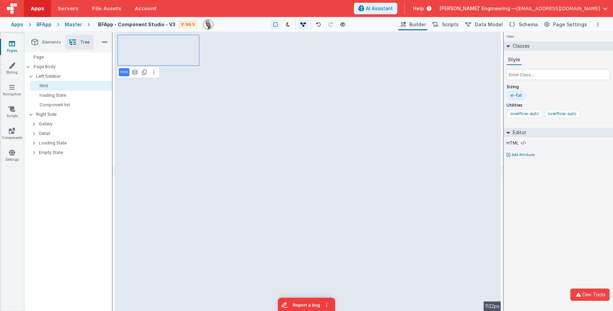
click at [265, 47] on div "html See layers + L Duplicate + D --> 1132px" at bounding box center [308, 171] width 386 height 279
drag, startPoint x: 236, startPoint y: 41, endPoint x: 234, endPoint y: 44, distance: 3.7
click at [236, 41] on div "html See layers + L Duplicate + D --> 1132px" at bounding box center [308, 171] width 386 height 279
click at [233, 48] on div "html See layers + L Duplicate + D --> 1132px" at bounding box center [308, 171] width 386 height 279
click at [450, 28] on button "Scripts" at bounding box center [445, 25] width 30 height 12
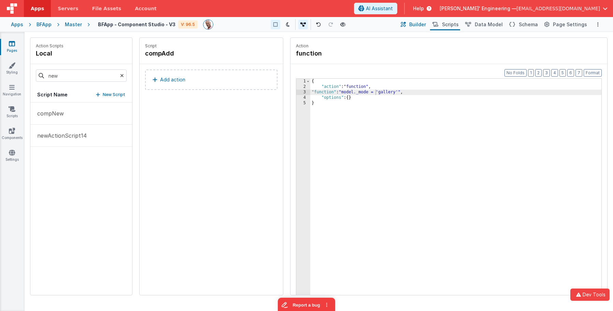
click at [420, 26] on span "Builder" at bounding box center [417, 24] width 17 height 7
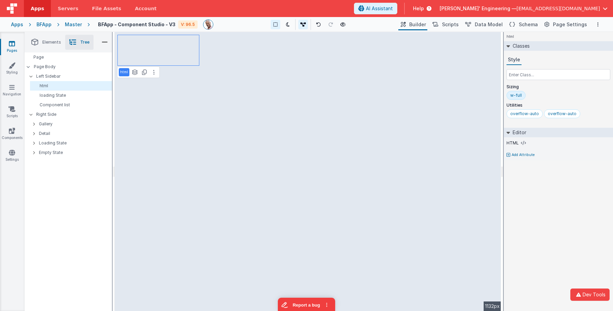
click at [154, 25] on h4 "BFApp - Component Studio - V3" at bounding box center [136, 24] width 77 height 5
click at [277, 25] on icon at bounding box center [275, 24] width 4 height 5
click at [78, 26] on div "Master" at bounding box center [73, 24] width 17 height 7
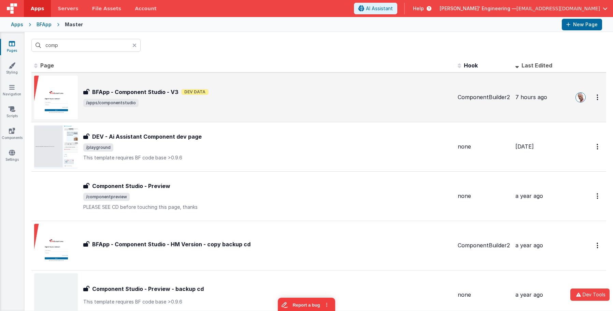
click at [188, 89] on div "BFApp - Component Studio - V3 Dev Data" at bounding box center [267, 92] width 369 height 8
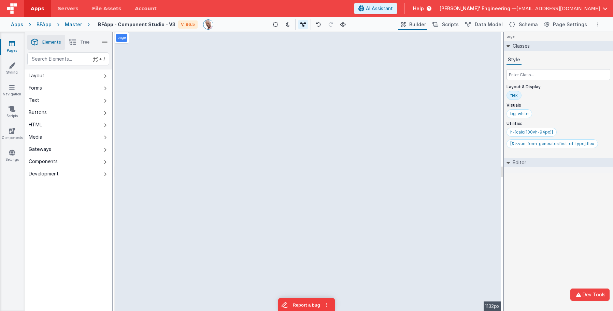
click at [253, 48] on div "page --> 1132px" at bounding box center [308, 171] width 386 height 279
click at [272, 70] on div "page --> 1132px" at bounding box center [308, 171] width 386 height 279
